Goal: Obtain resource: Download file/media

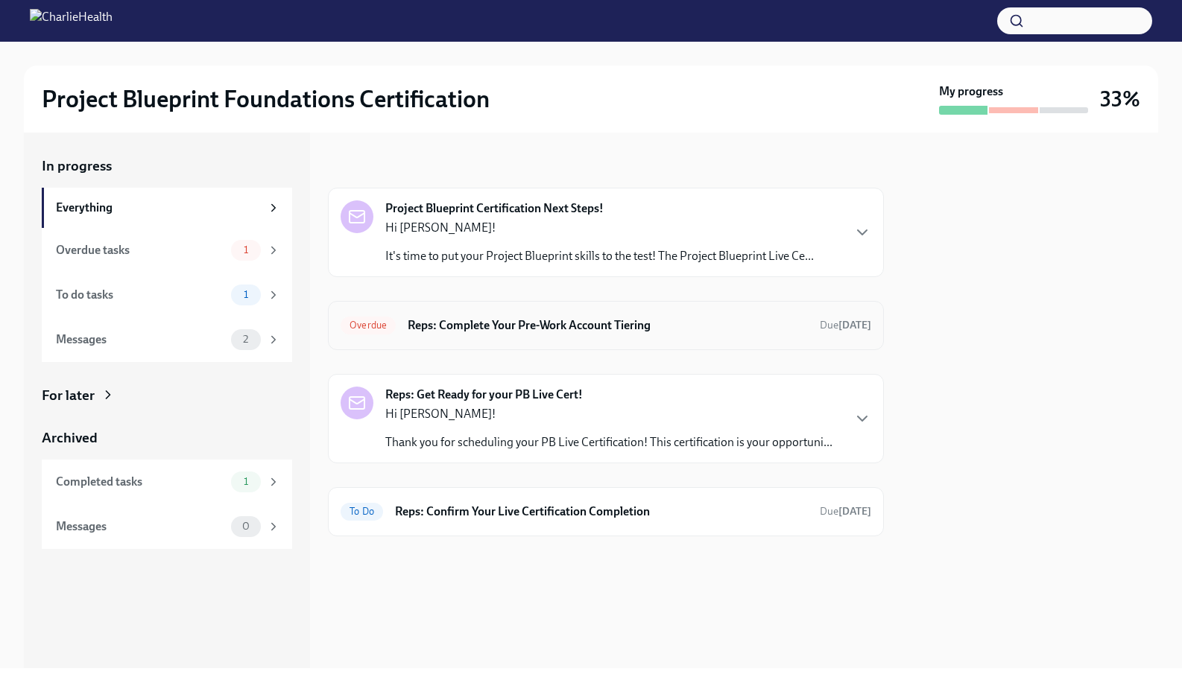
click at [594, 327] on h6 "Reps: Complete Your Pre-Work Account Tiering" at bounding box center [608, 325] width 400 height 16
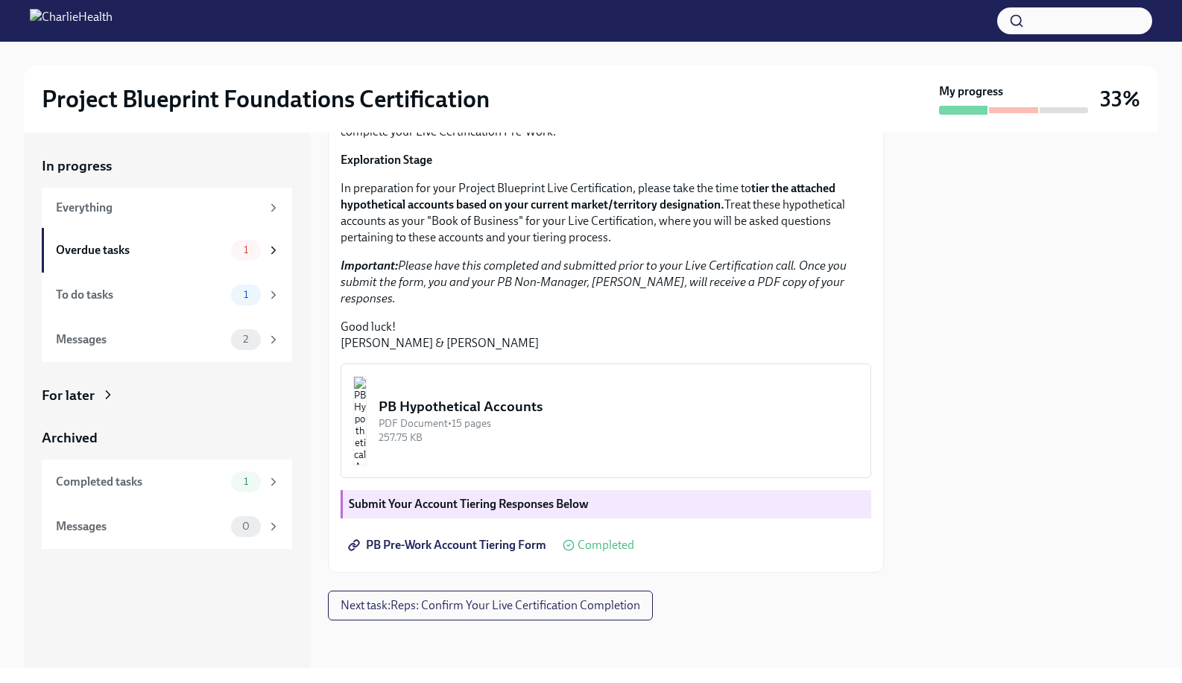
scroll to position [261, 0]
click at [367, 466] on img "button" at bounding box center [359, 420] width 13 height 89
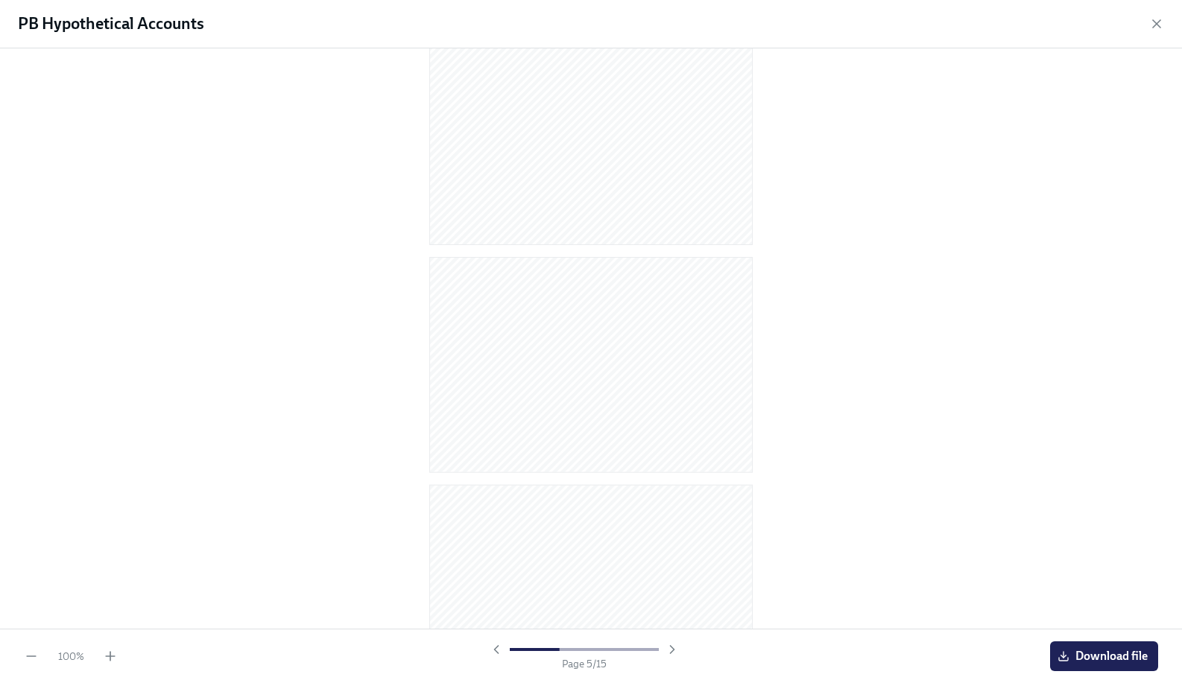
scroll to position [2847, 0]
click at [1108, 658] on span "Download file" at bounding box center [1103, 656] width 87 height 15
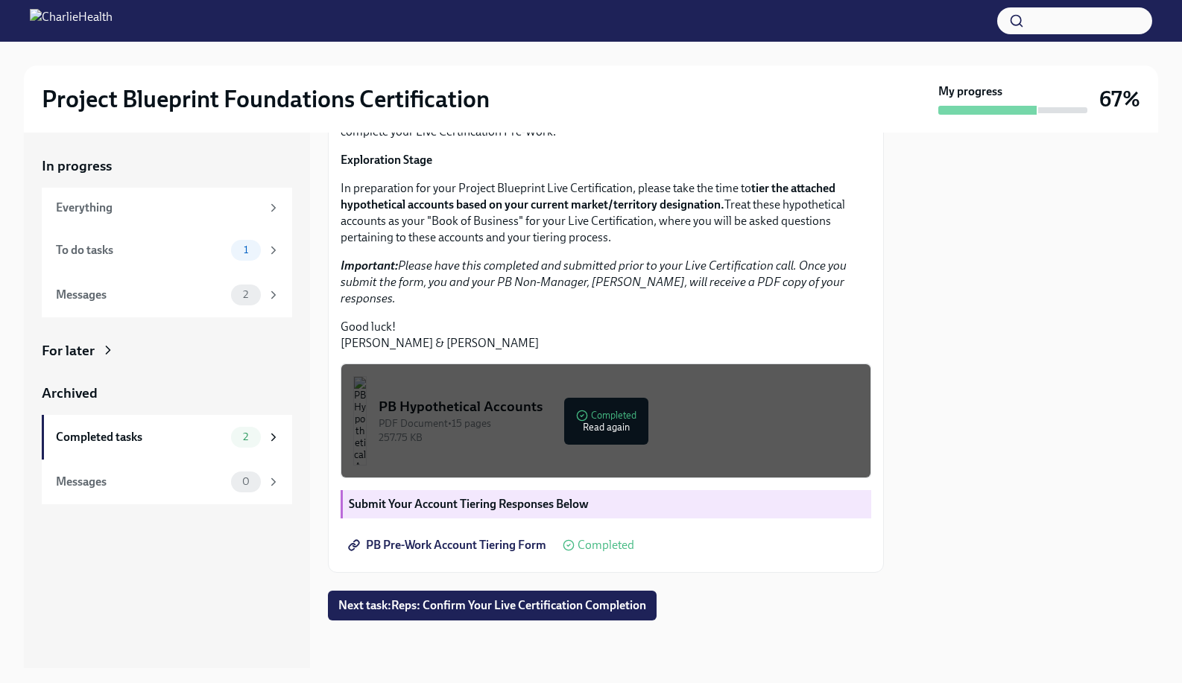
scroll to position [292, 0]
click at [472, 544] on span "PB Pre-Work Account Tiering Form" at bounding box center [448, 545] width 195 height 15
click at [607, 435] on div "257.75 KB" at bounding box center [618, 438] width 480 height 14
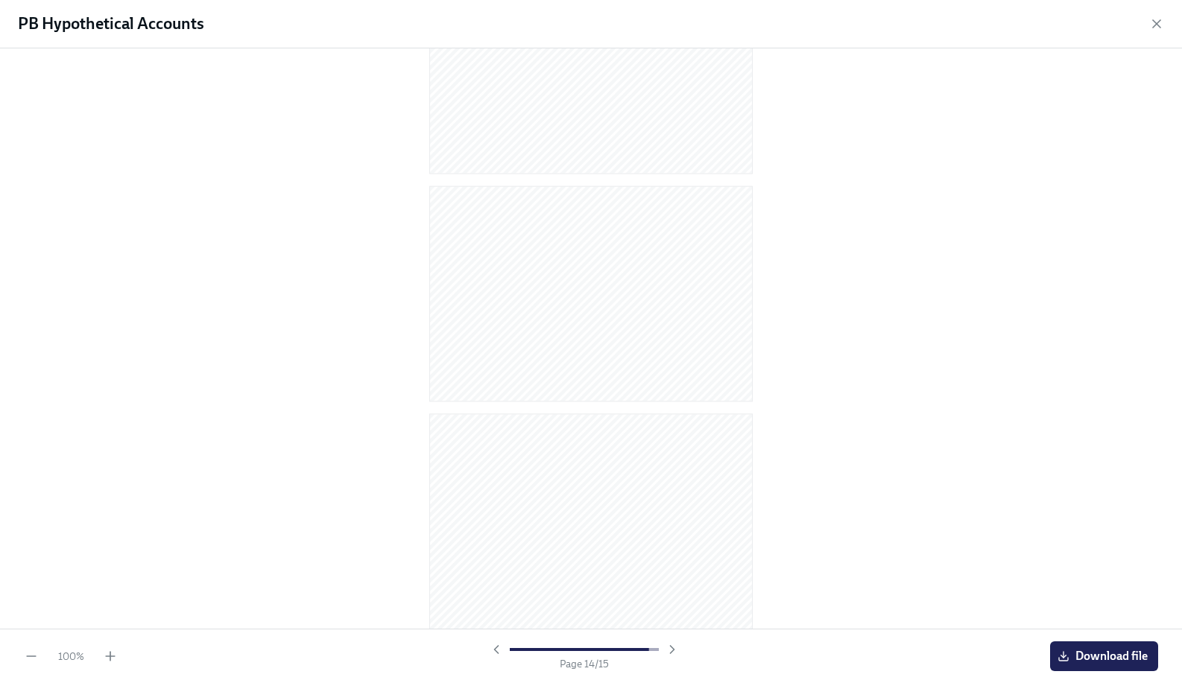
scroll to position [2847, 0]
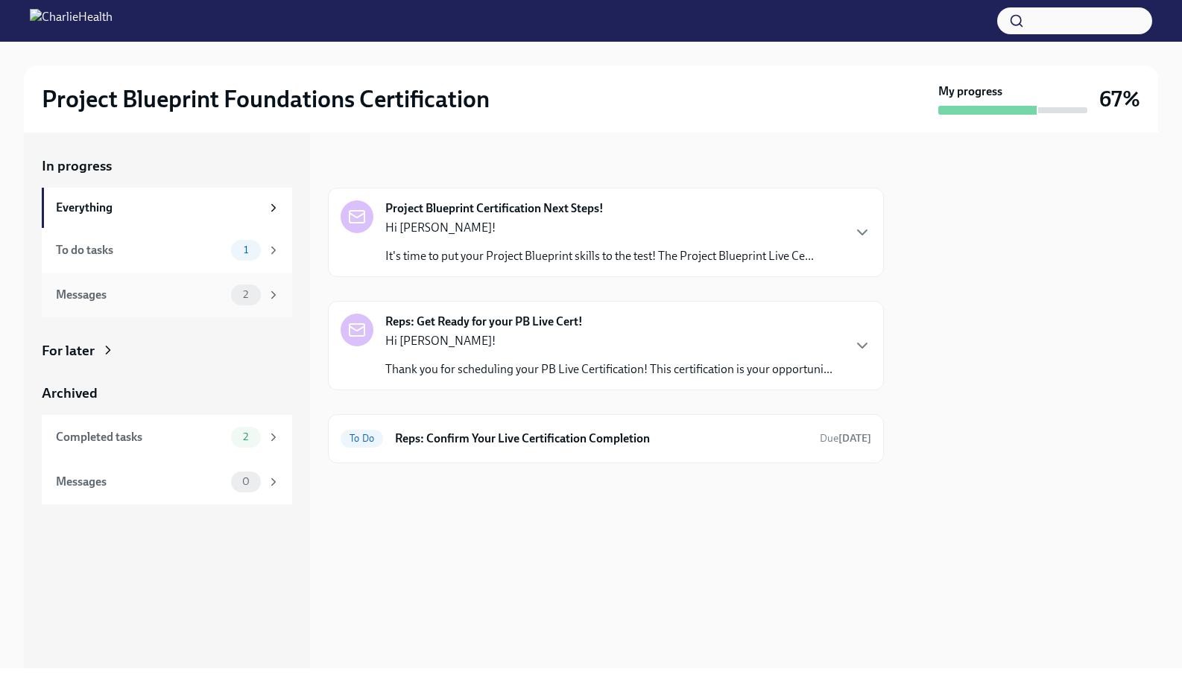
click at [288, 278] on div "Messages 2" at bounding box center [167, 295] width 250 height 45
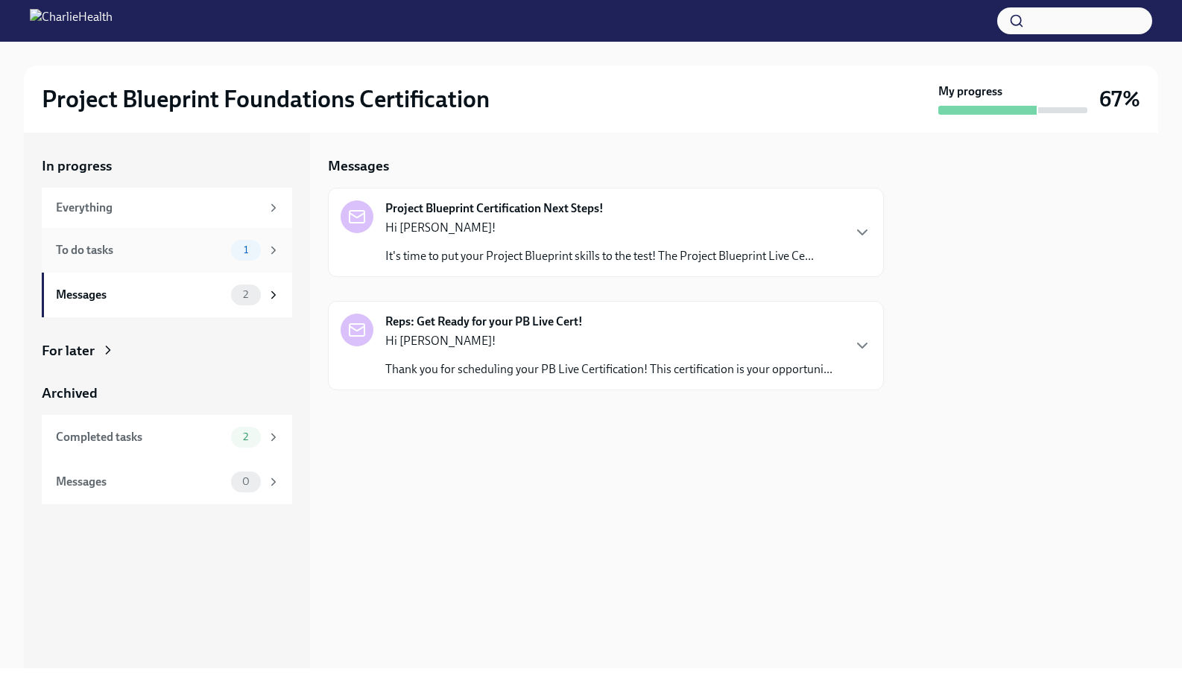
click at [254, 247] on span "1" at bounding box center [246, 249] width 22 height 11
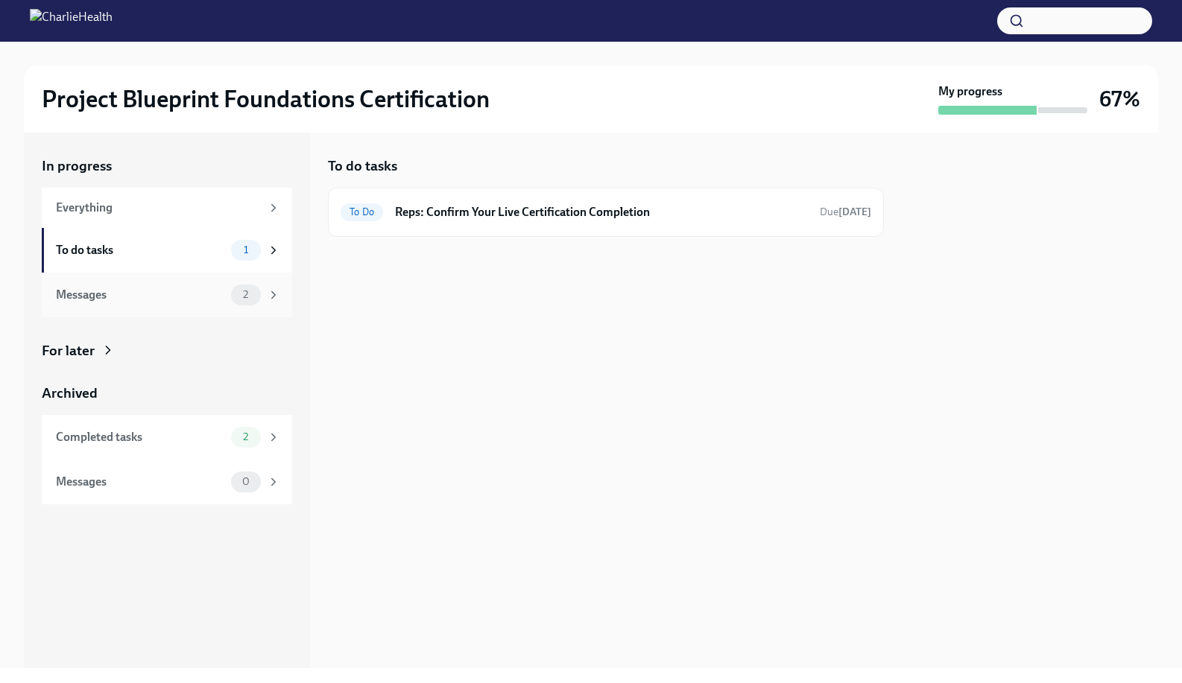
click at [253, 294] on span "2" at bounding box center [245, 294] width 23 height 11
